Goal: Task Accomplishment & Management: Use online tool/utility

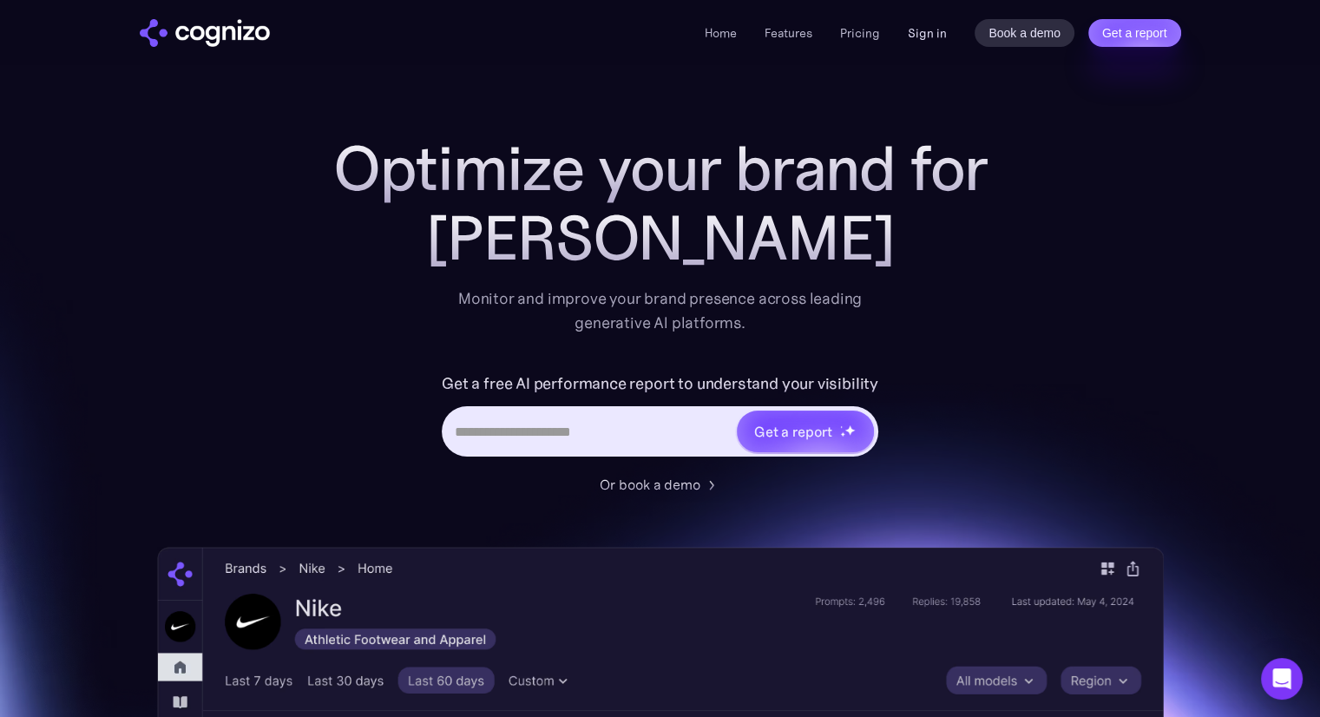
click at [930, 30] on link "Sign in" at bounding box center [927, 33] width 39 height 21
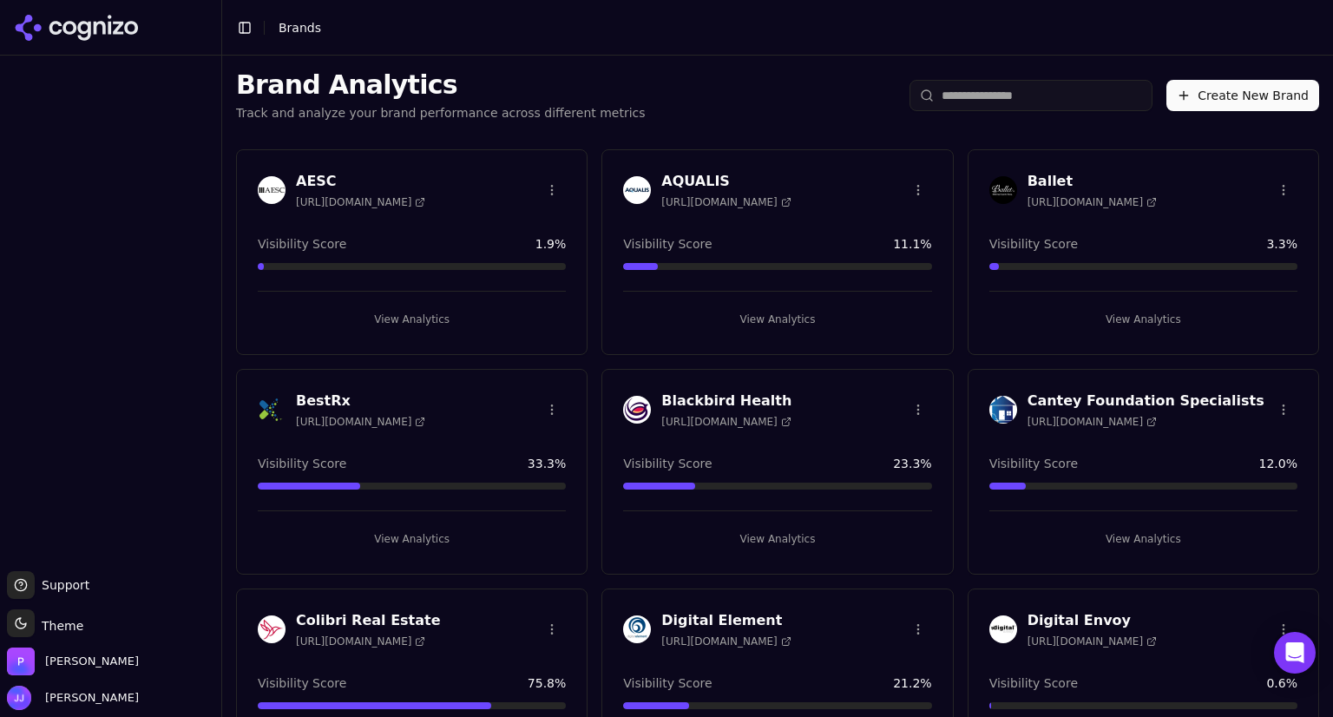
click at [315, 415] on span "https://bestrx.com" at bounding box center [360, 422] width 129 height 14
click at [424, 546] on button "View Analytics" at bounding box center [412, 539] width 308 height 28
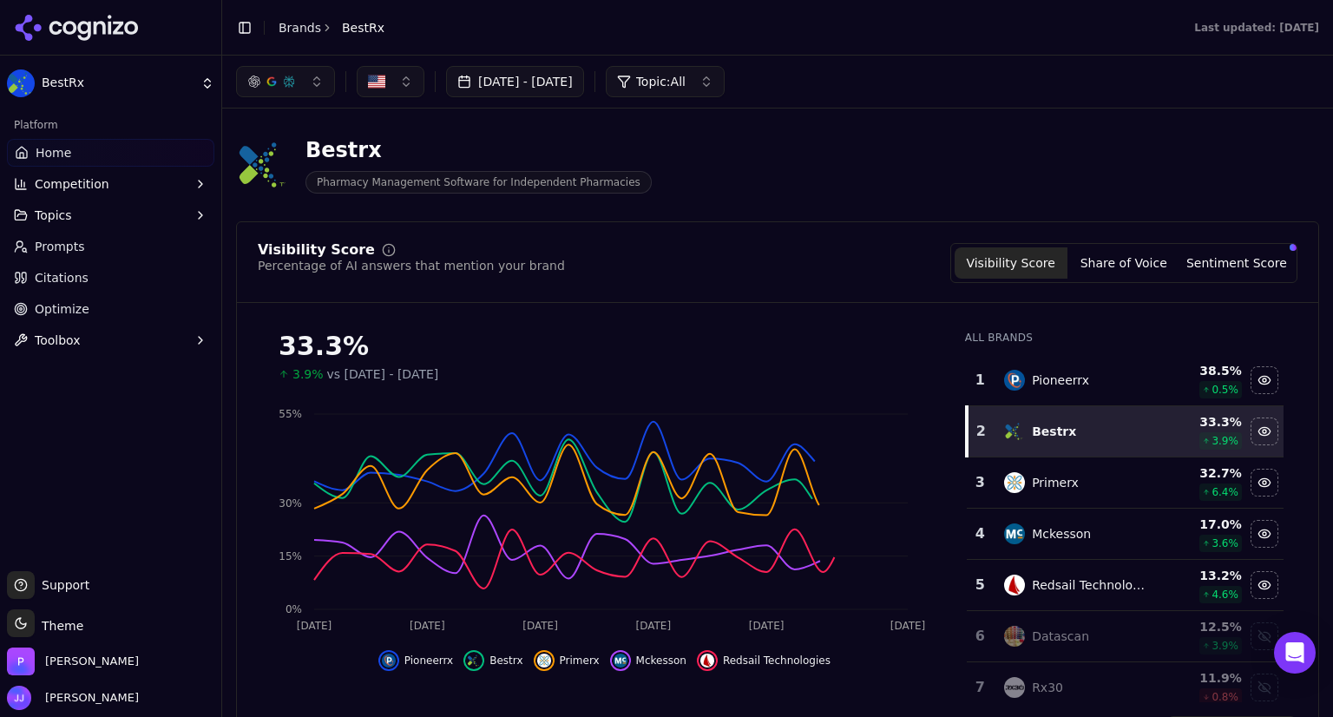
click at [100, 252] on link "Prompts" at bounding box center [110, 247] width 207 height 28
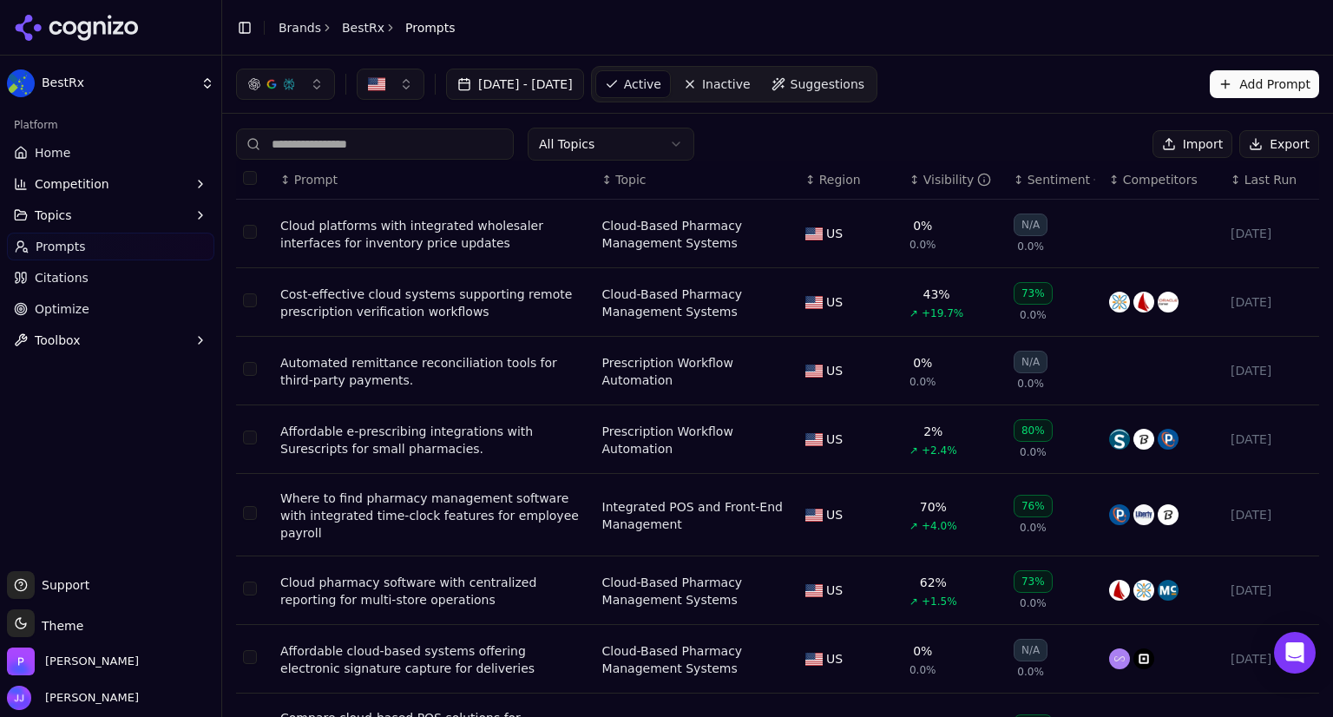
click at [929, 185] on div "Visibility" at bounding box center [957, 179] width 69 height 17
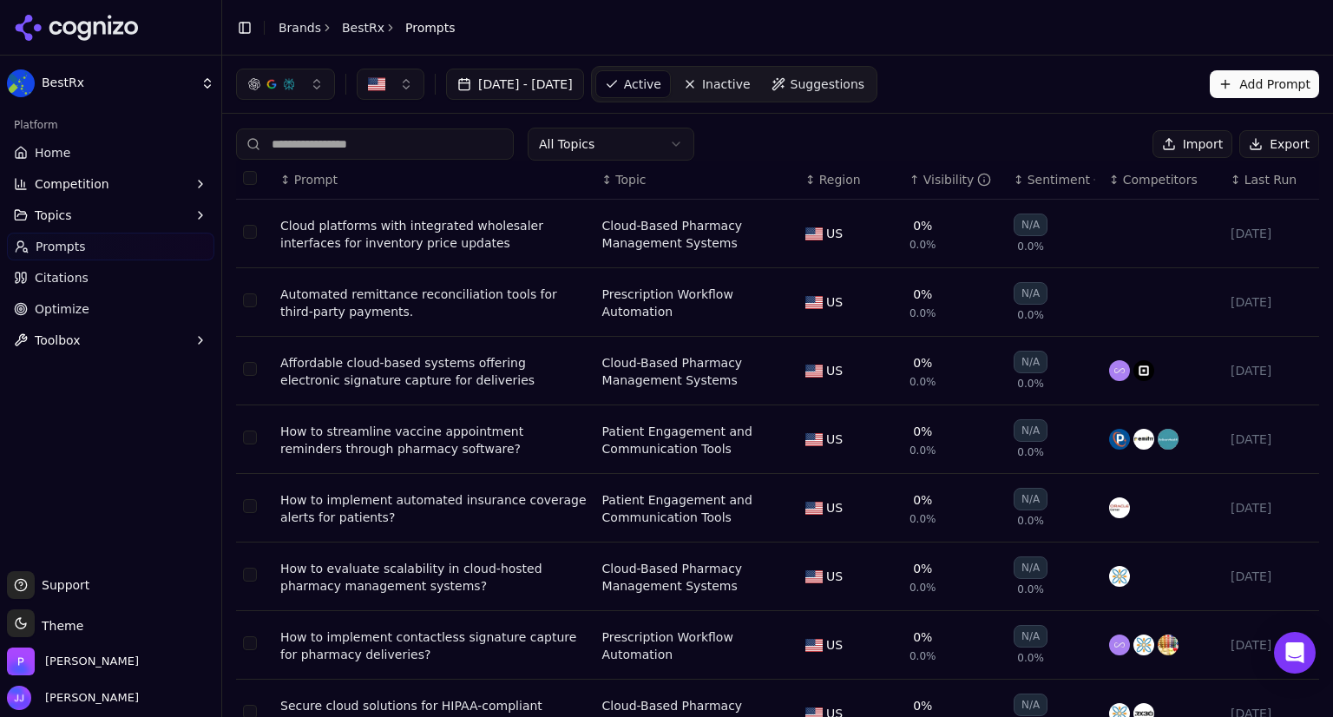
click at [929, 185] on div "Visibility" at bounding box center [957, 179] width 69 height 17
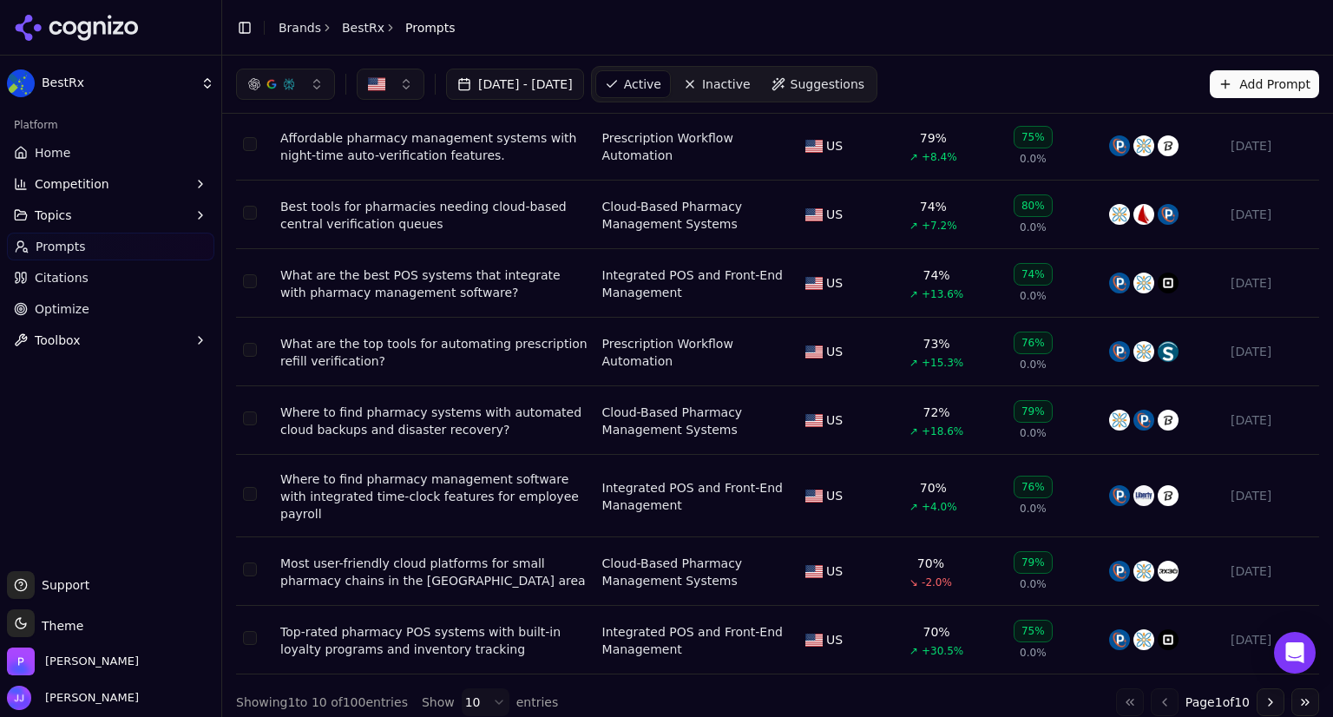
scroll to position [224, 0]
click at [487, 686] on html "BestRx Platform Home Competition Topics Prompts Citations Optimize Toolbox Supp…" at bounding box center [666, 358] width 1333 height 717
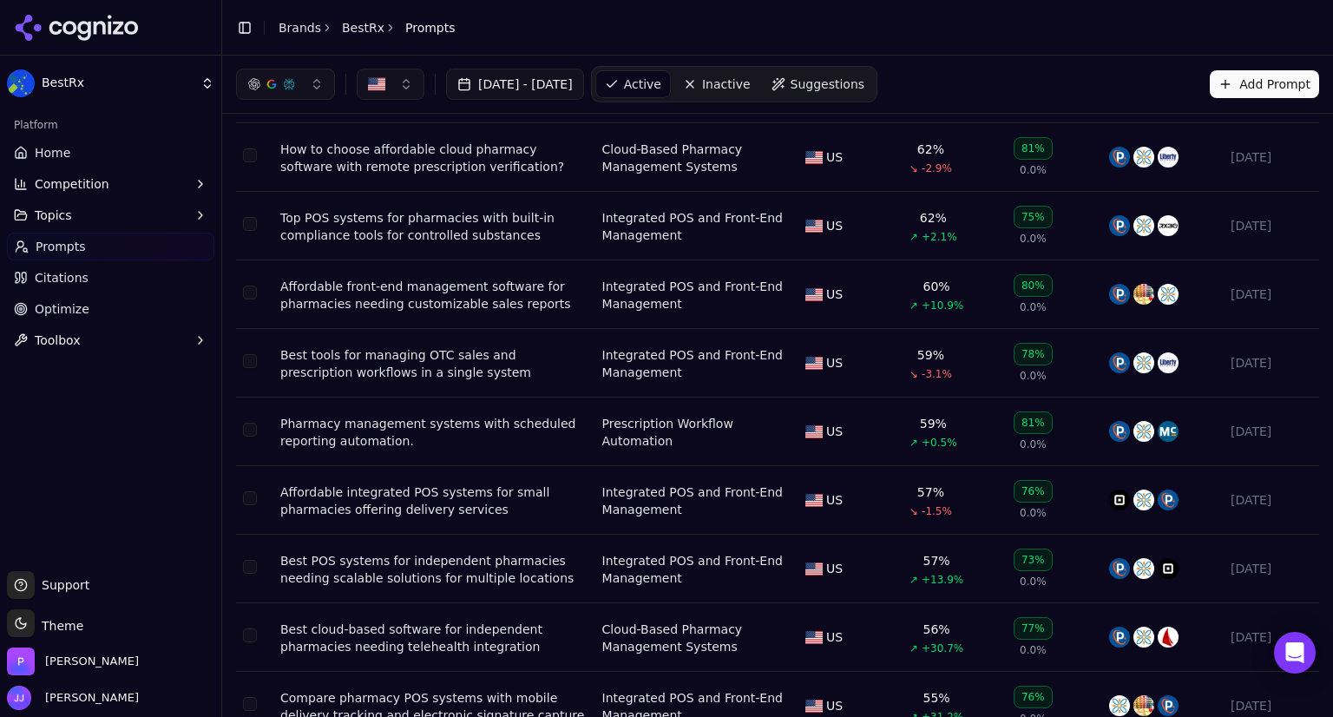
scroll to position [1486, 0]
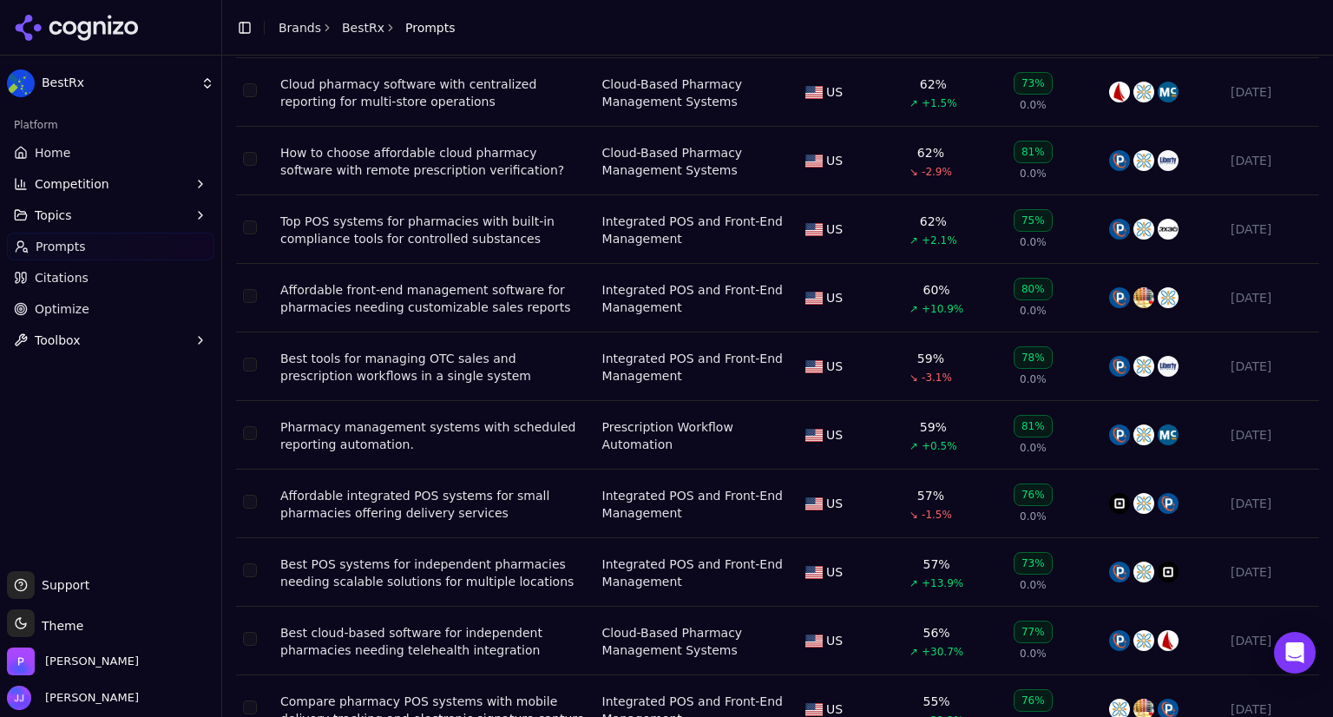
click at [483, 281] on div "Affordable front-end management software for pharmacies needing customizable sa…" at bounding box center [434, 298] width 308 height 35
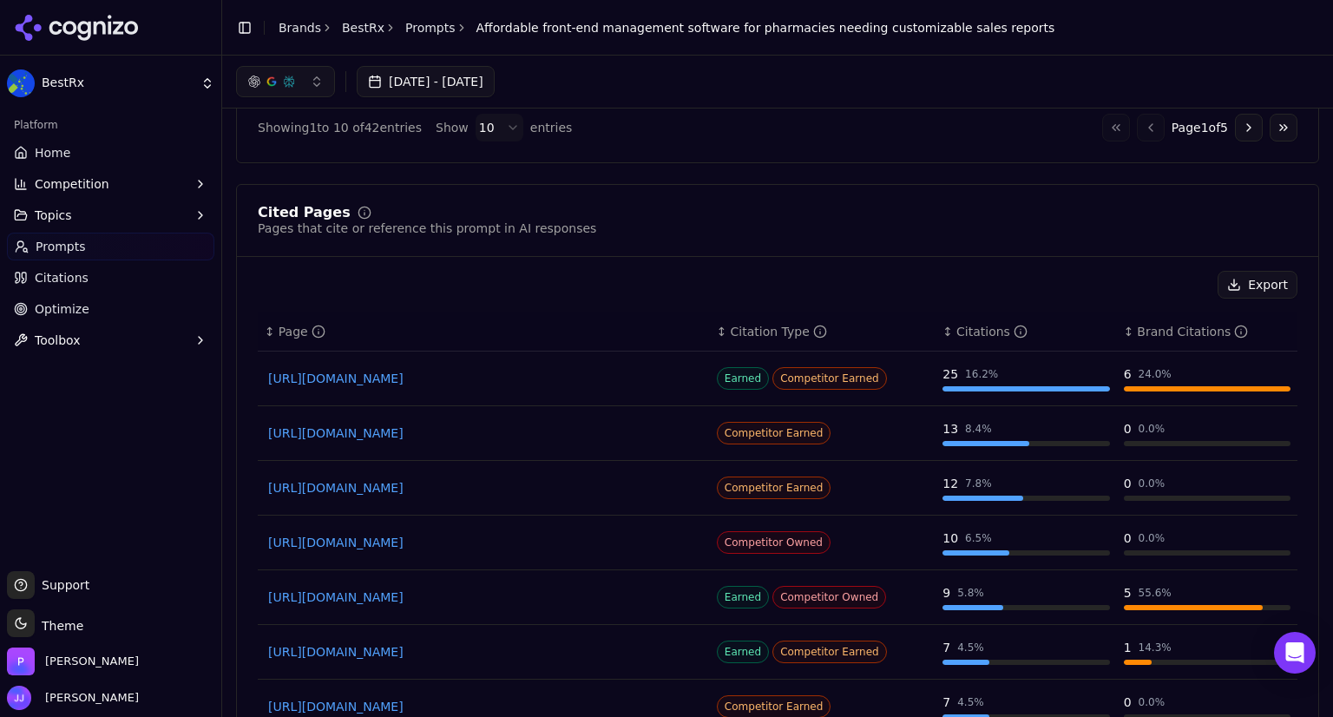
scroll to position [1231, 0]
click at [97, 240] on link "Prompts" at bounding box center [110, 247] width 207 height 28
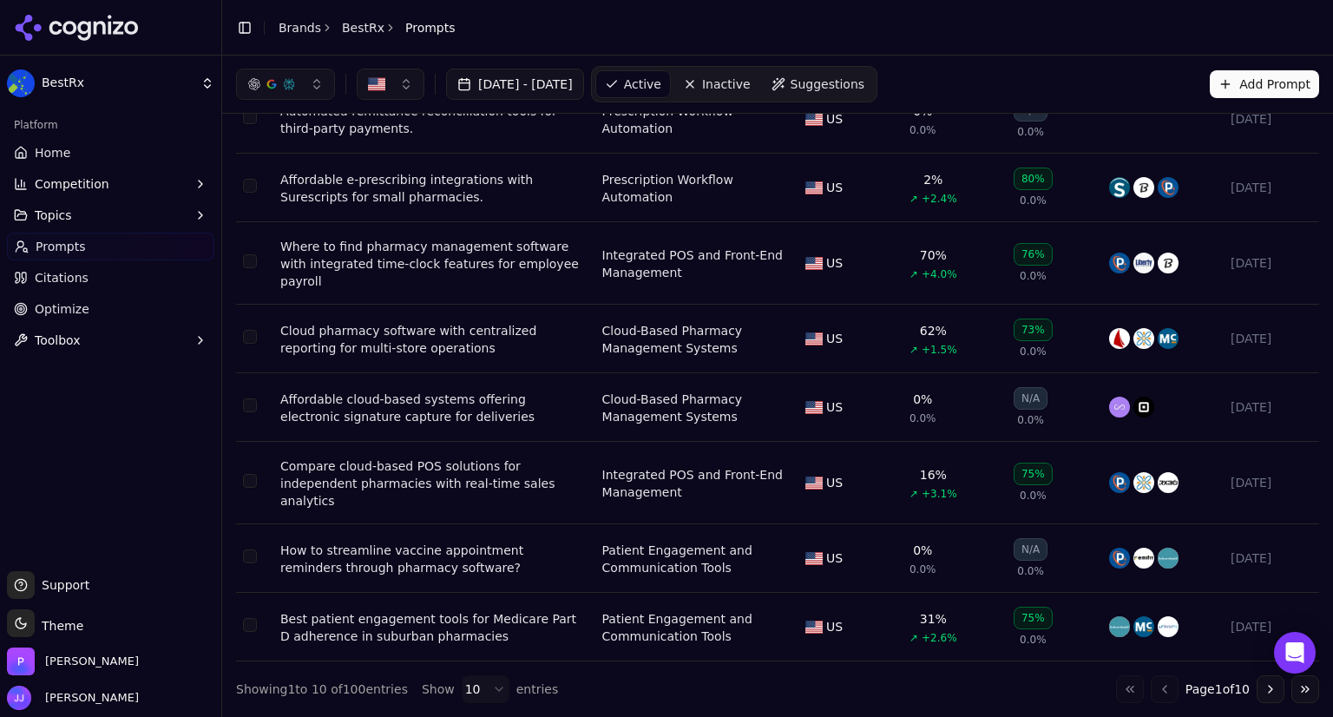
scroll to position [225, 0]
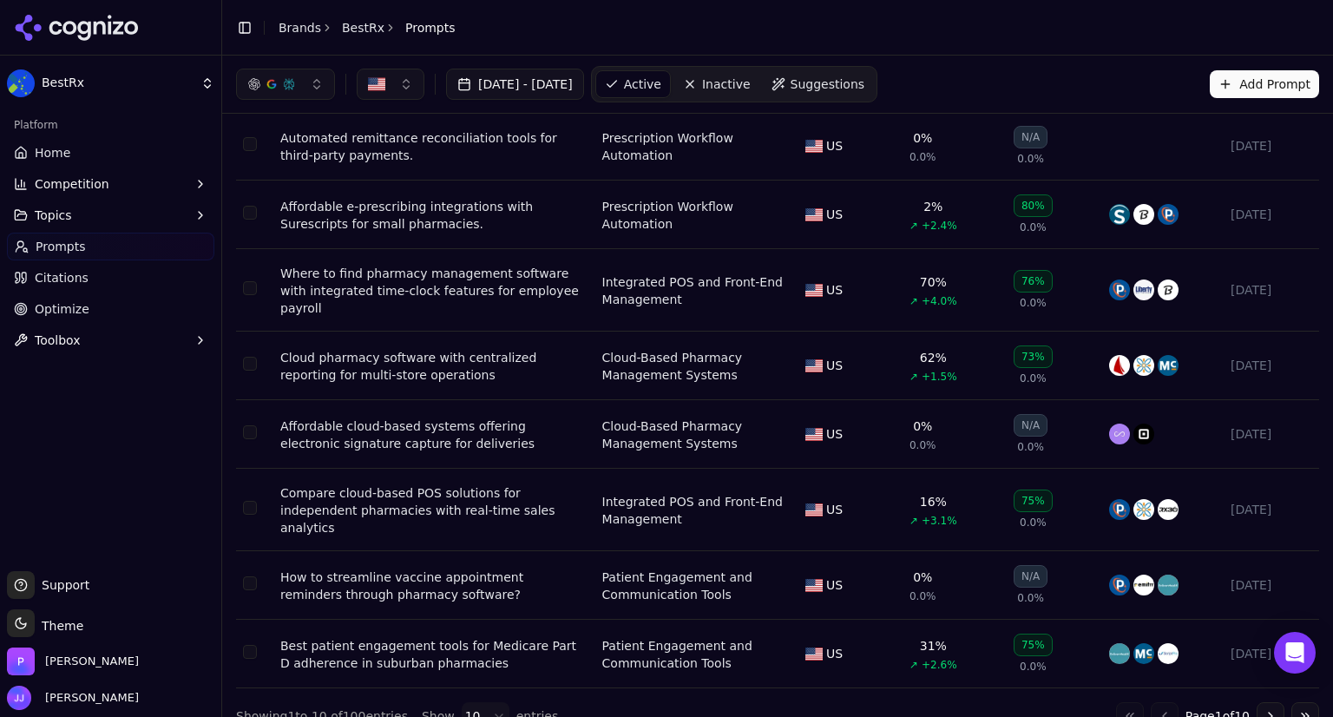
click at [81, 275] on span "Citations" at bounding box center [62, 277] width 54 height 17
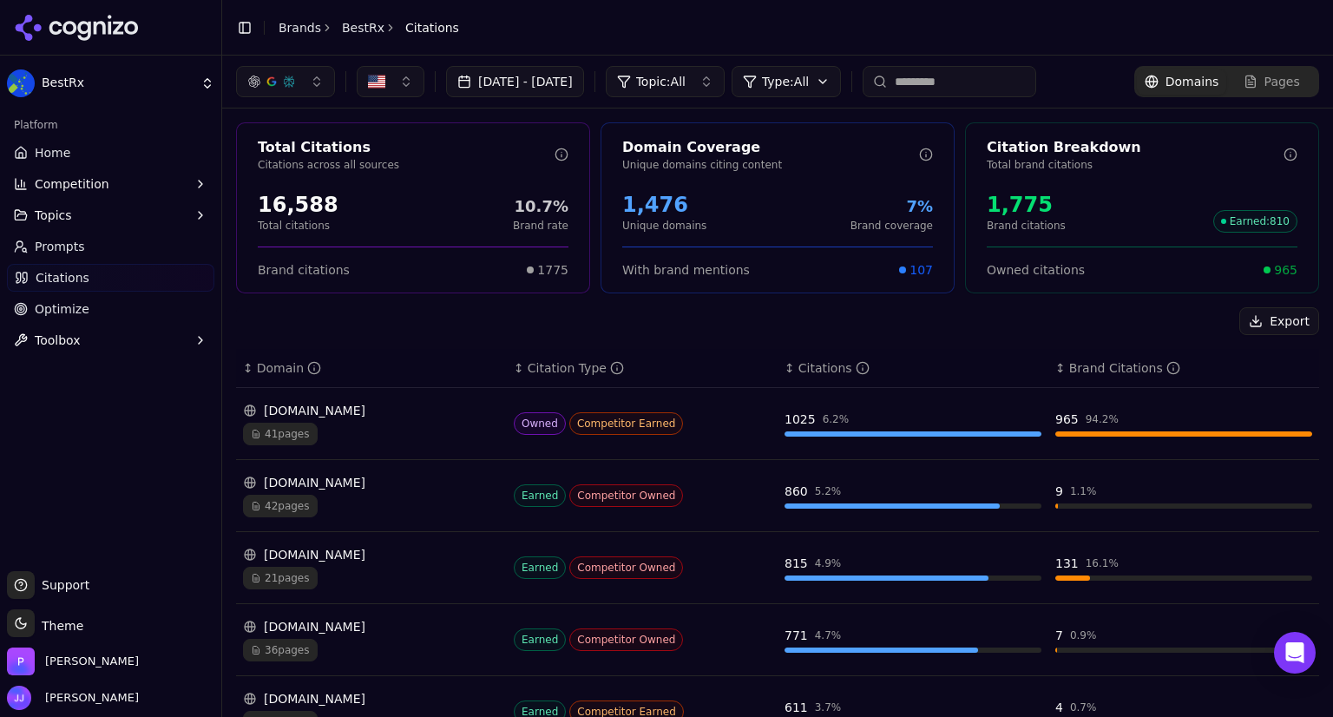
click at [69, 247] on span "Prompts" at bounding box center [60, 246] width 50 height 17
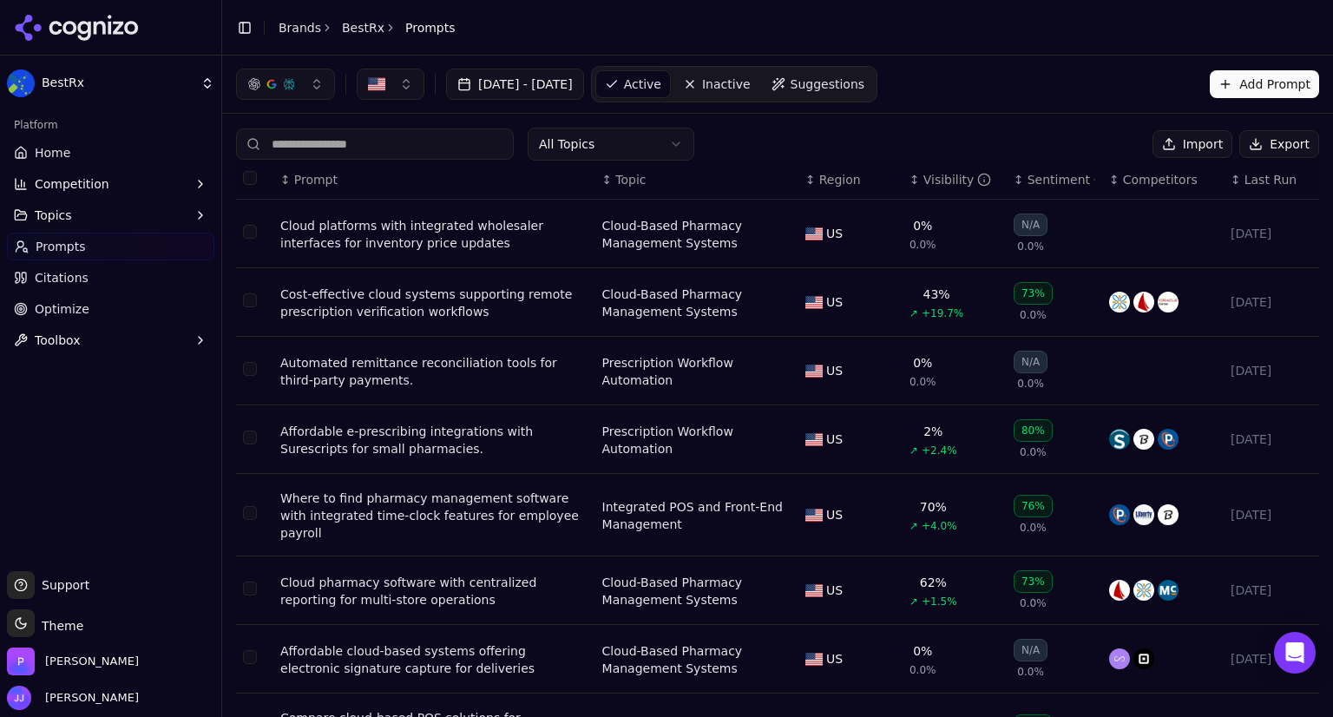
click at [69, 289] on link "Citations" at bounding box center [110, 278] width 207 height 28
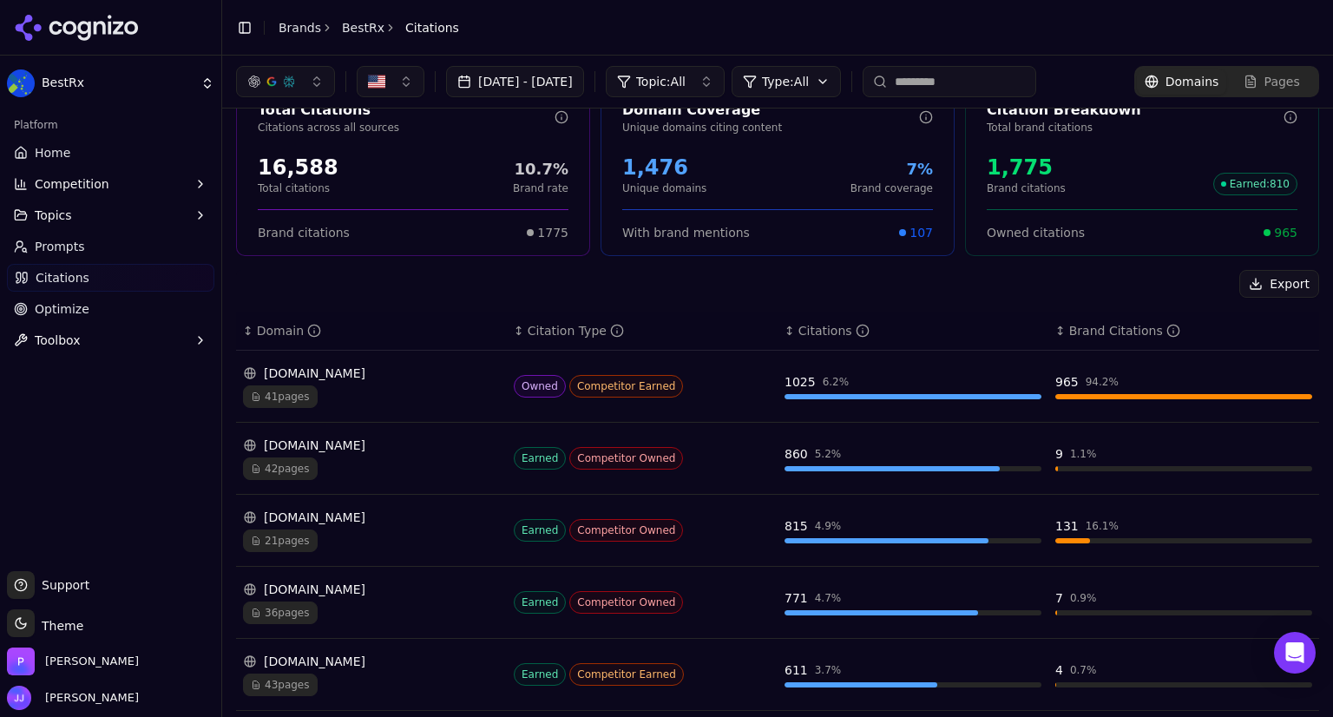
scroll to position [36, 0]
click at [317, 375] on div "bestrx.com" at bounding box center [371, 373] width 257 height 17
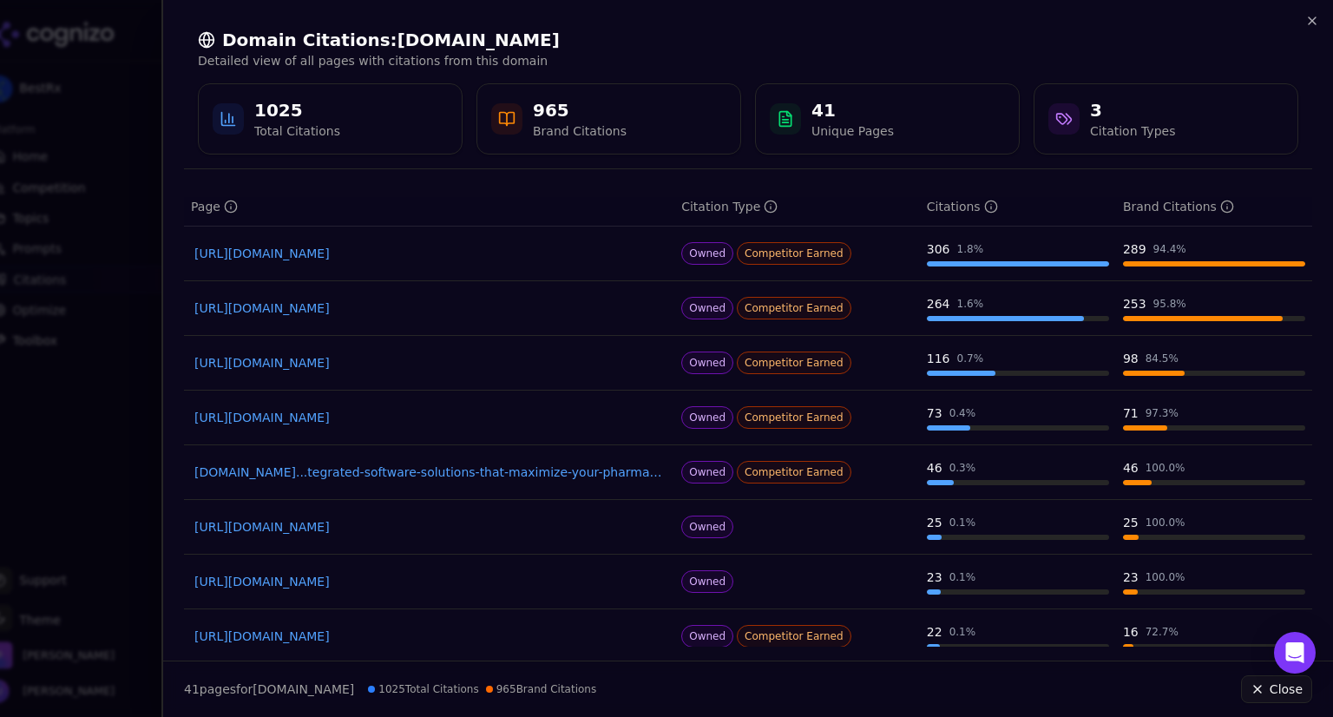
scroll to position [49, 0]
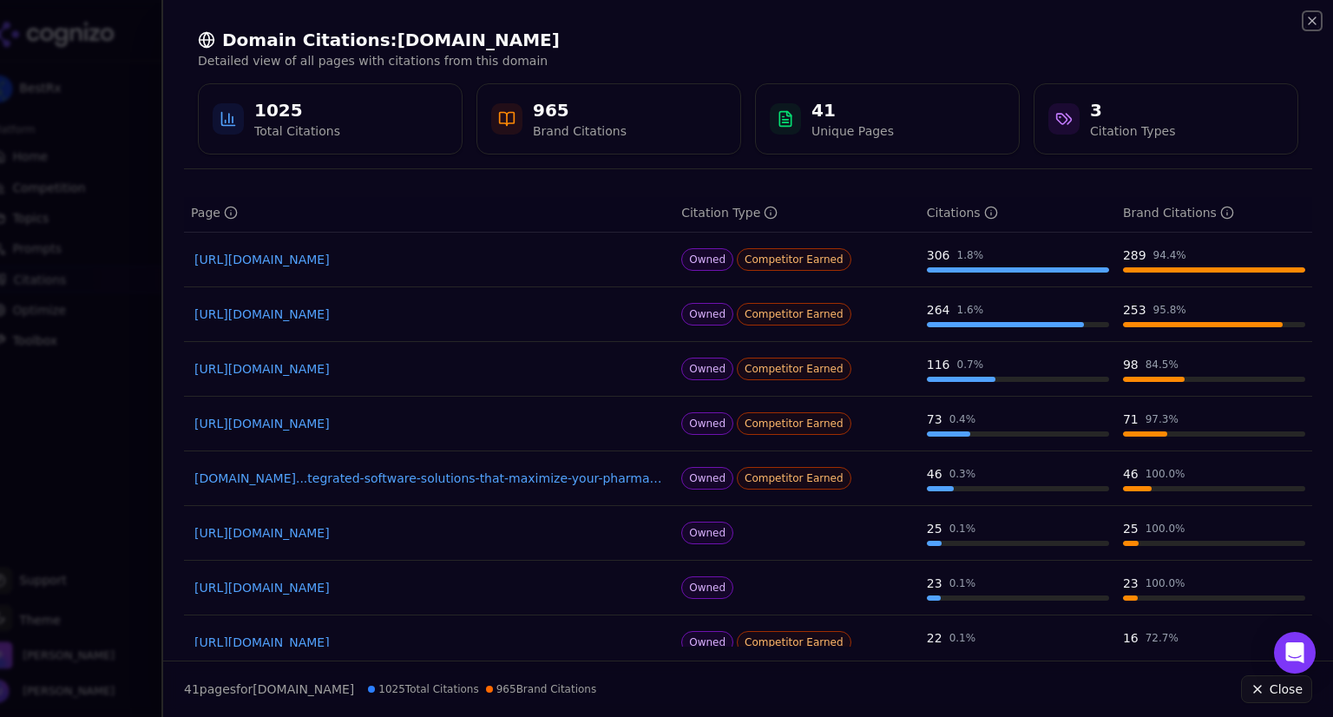
click at [1305, 26] on icon "button" at bounding box center [1312, 21] width 14 height 14
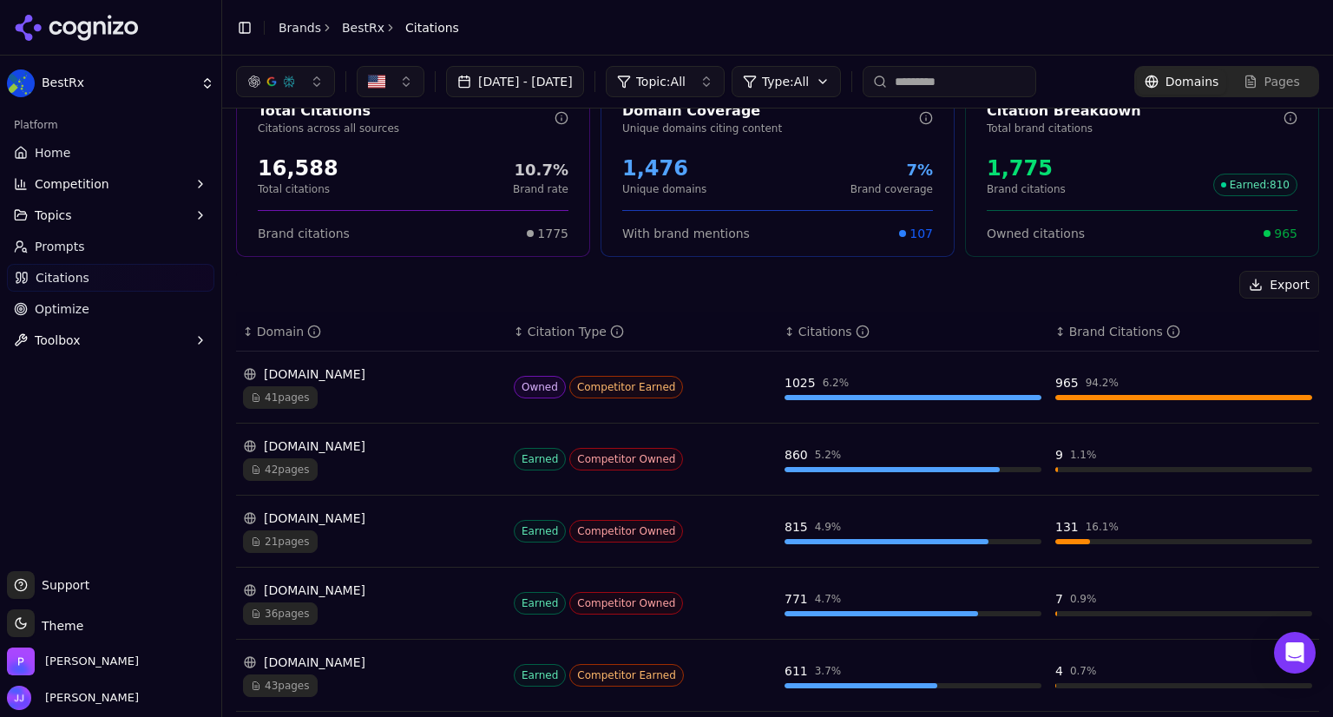
click at [98, 256] on link "Prompts" at bounding box center [110, 247] width 207 height 28
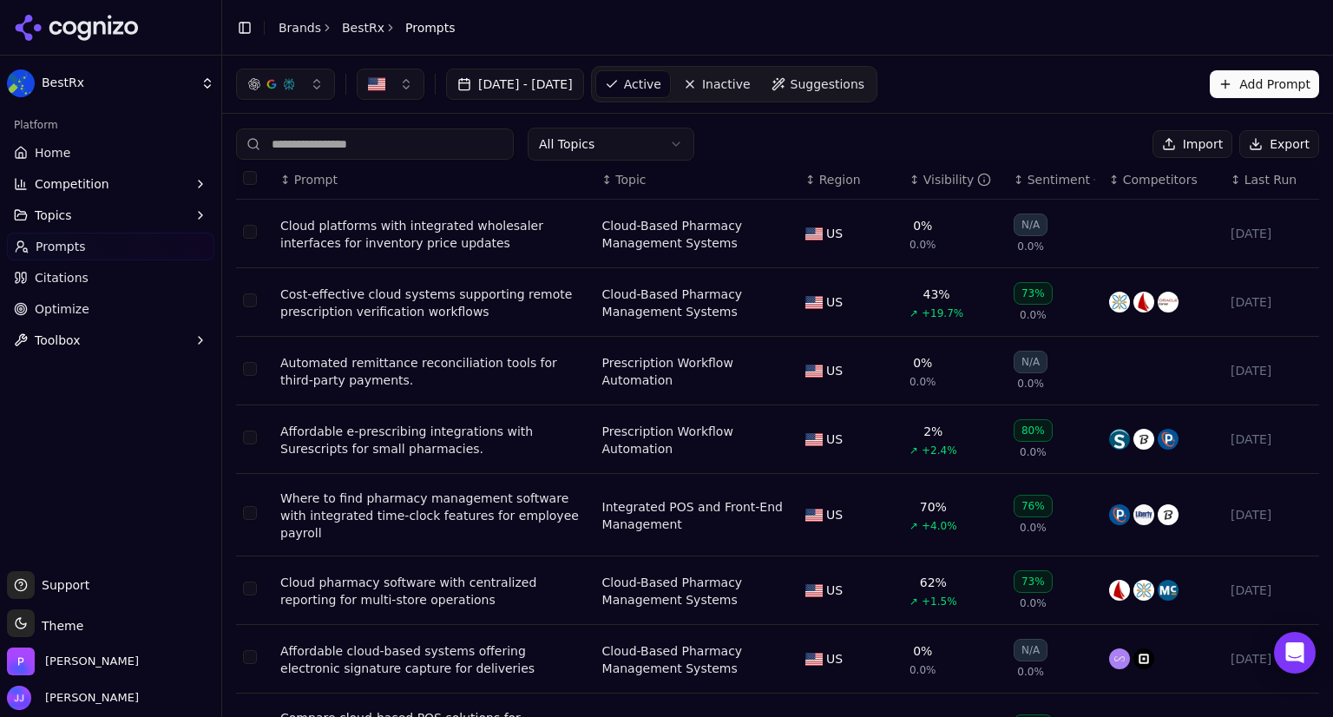
click at [1278, 151] on button "Export" at bounding box center [1279, 144] width 80 height 28
click at [317, 83] on button "button" at bounding box center [285, 84] width 99 height 31
click at [1067, 136] on div "All Topics Import Export" at bounding box center [777, 144] width 1083 height 33
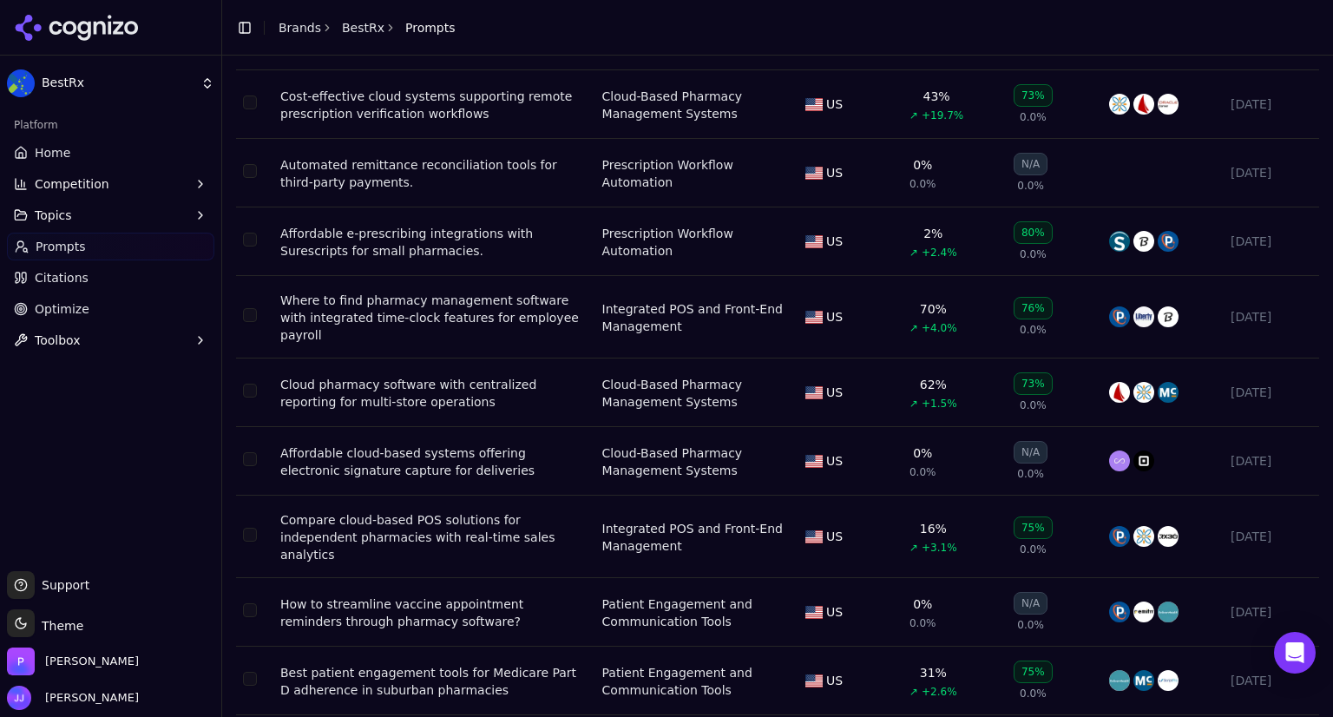
scroll to position [225, 0]
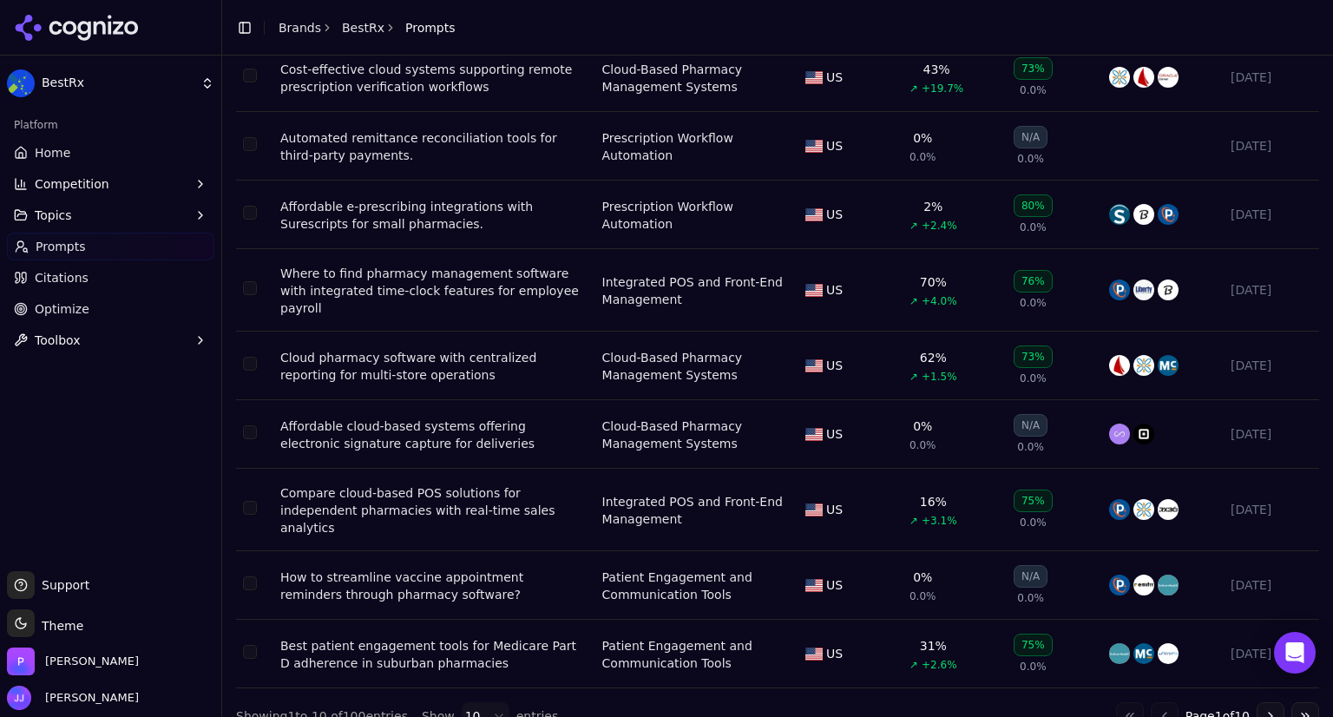
click at [739, 702] on div "Showing 1 to 10 of 100 entries Show 10 entries Go to first page Go to previous …" at bounding box center [777, 716] width 1083 height 28
